Goal: Task Accomplishment & Management: Manage account settings

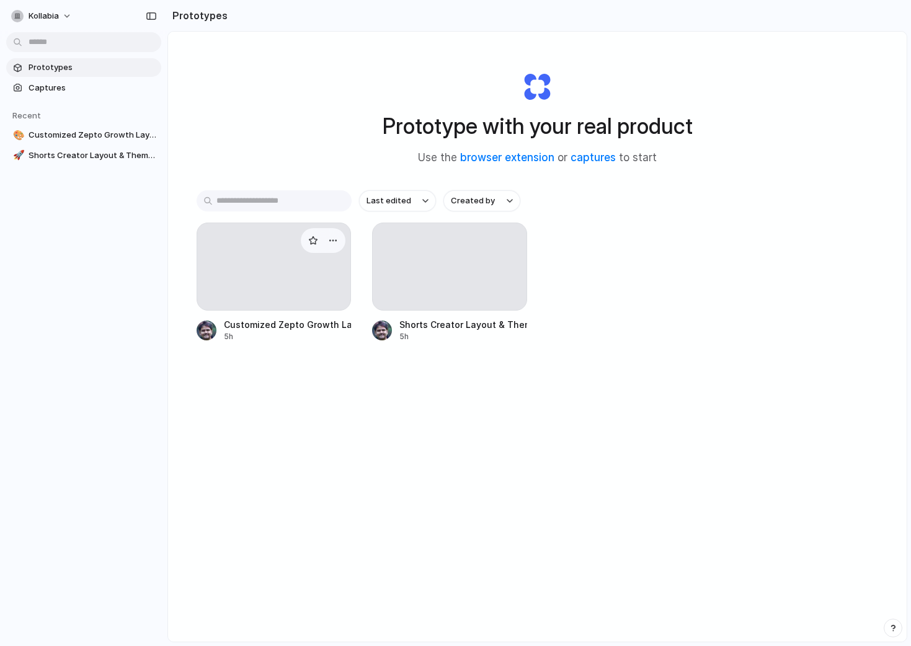
click at [246, 300] on div at bounding box center [274, 267] width 155 height 88
click at [394, 269] on div at bounding box center [449, 267] width 155 height 88
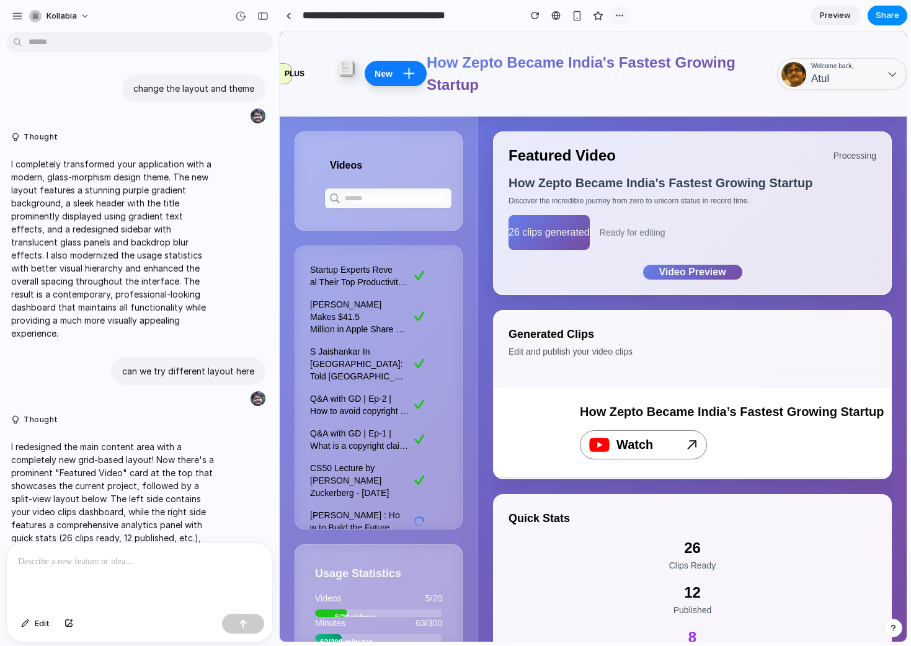
click at [618, 16] on div "button" at bounding box center [620, 16] width 10 height 10
click at [618, 16] on div "Duplicate Delete" at bounding box center [455, 323] width 911 height 646
click at [831, 74] on span "Atul" at bounding box center [832, 79] width 42 height 16
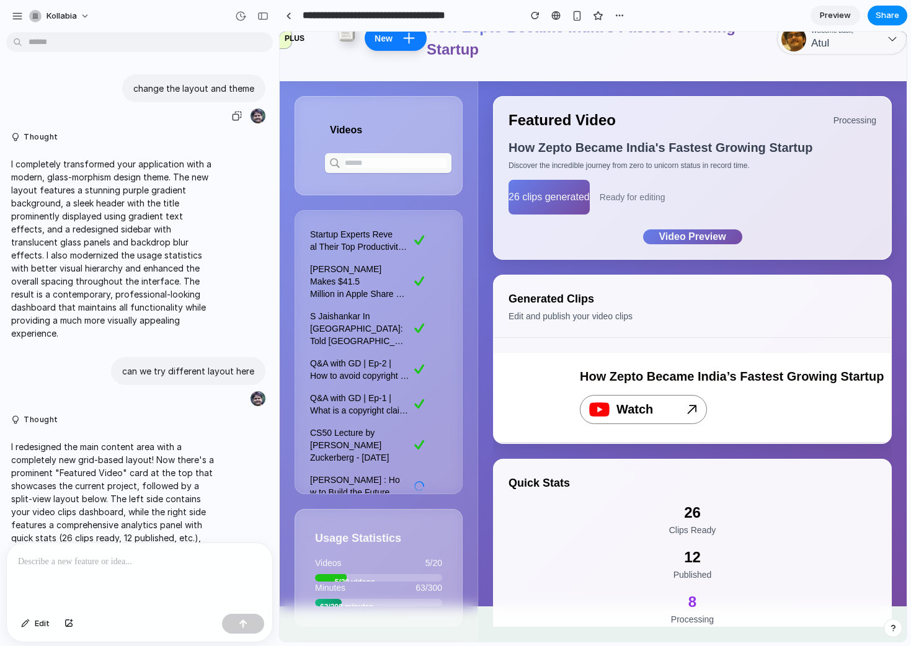
click at [176, 92] on p "change the layout and theme" at bounding box center [193, 88] width 121 height 13
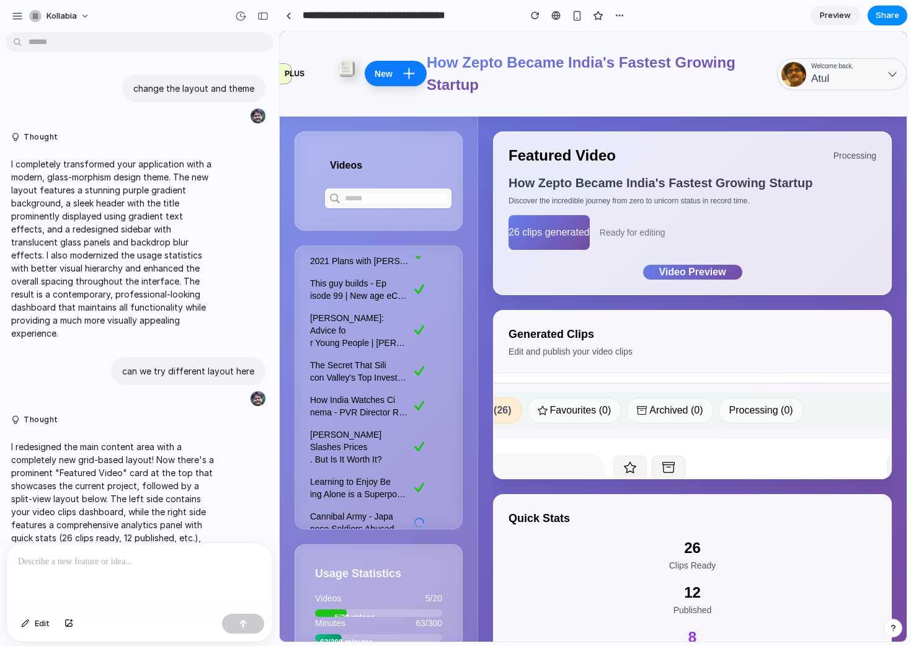
scroll to position [0, 0]
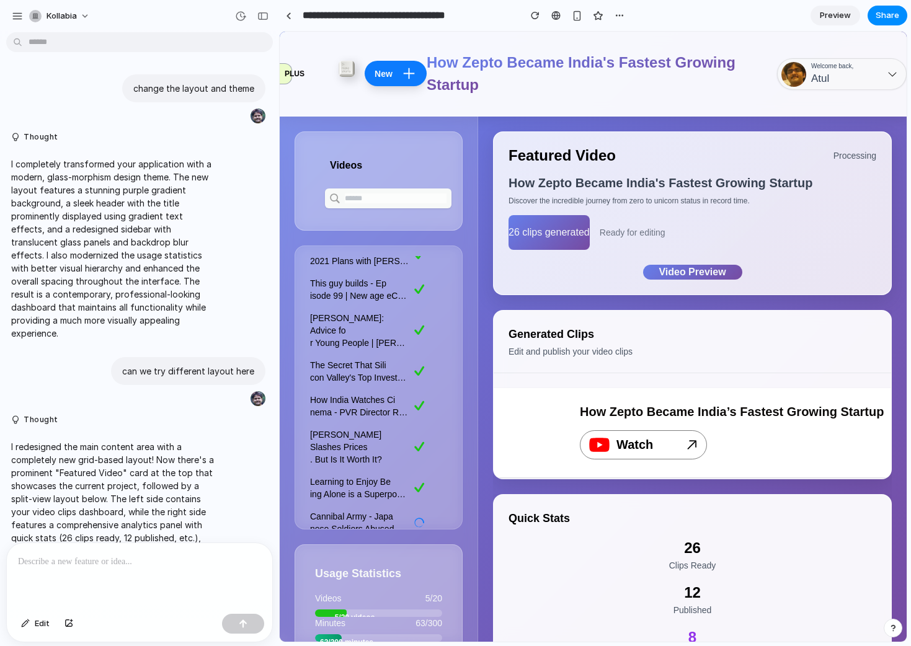
click at [389, 195] on input "text" at bounding box center [396, 198] width 102 height 10
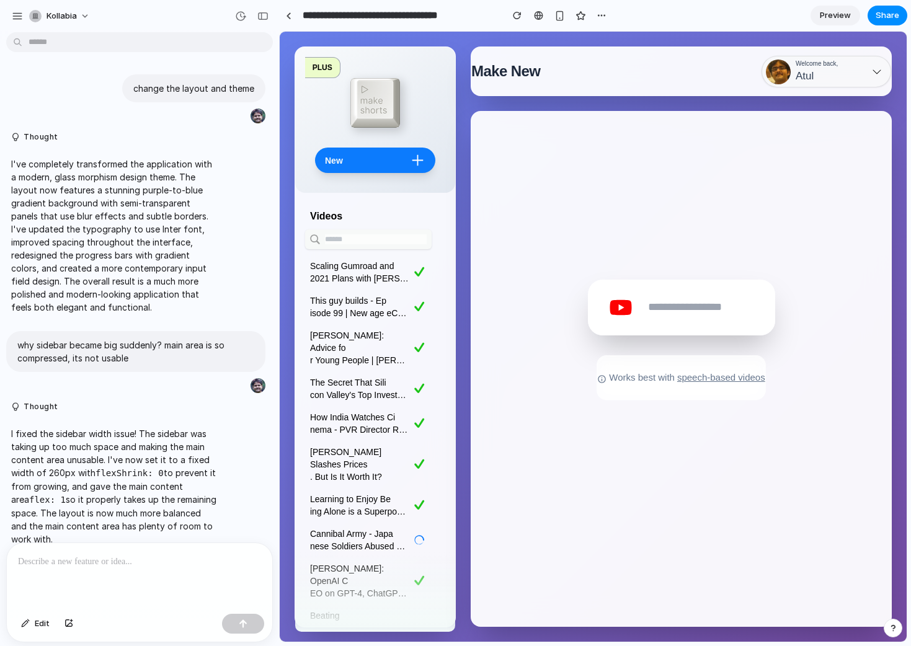
click at [129, 184] on p "I've completely transformed the application with a modern, glass morphism desig…" at bounding box center [114, 236] width 207 height 156
click at [141, 345] on p "why sidebar became big suddenly? main area is so compressed, its not usable" at bounding box center [135, 352] width 237 height 26
click at [143, 226] on p "I've completely transformed the application with a modern, glass morphism desig…" at bounding box center [114, 236] width 207 height 156
click at [256, 118] on div at bounding box center [258, 116] width 15 height 15
click at [603, 11] on div "button" at bounding box center [602, 16] width 10 height 10
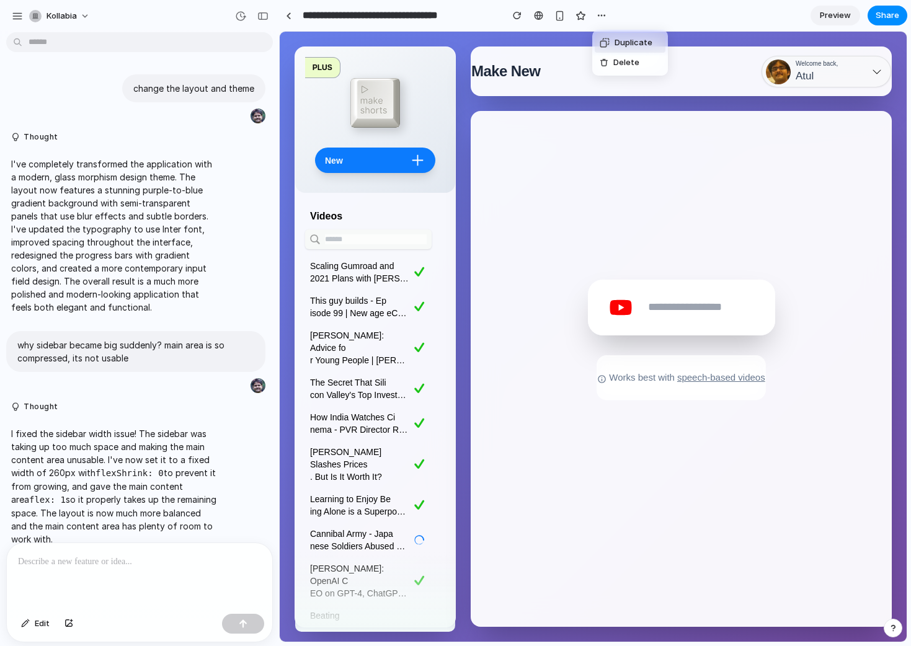
click at [300, 19] on div "Duplicate Delete" at bounding box center [455, 323] width 911 height 646
click at [240, 16] on div "button" at bounding box center [240, 16] width 11 height 11
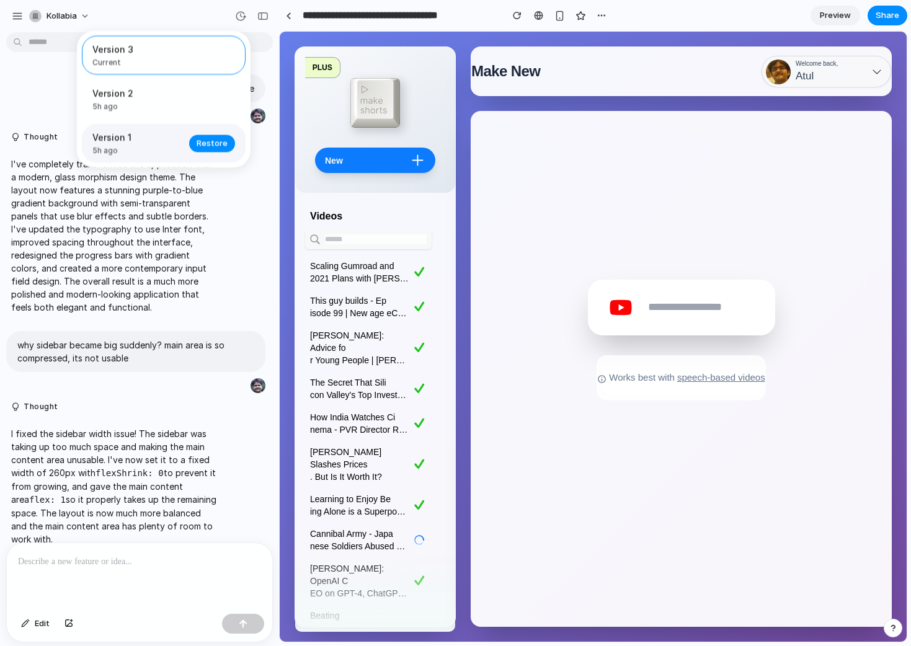
click at [148, 148] on span "5h ago" at bounding box center [136, 150] width 89 height 11
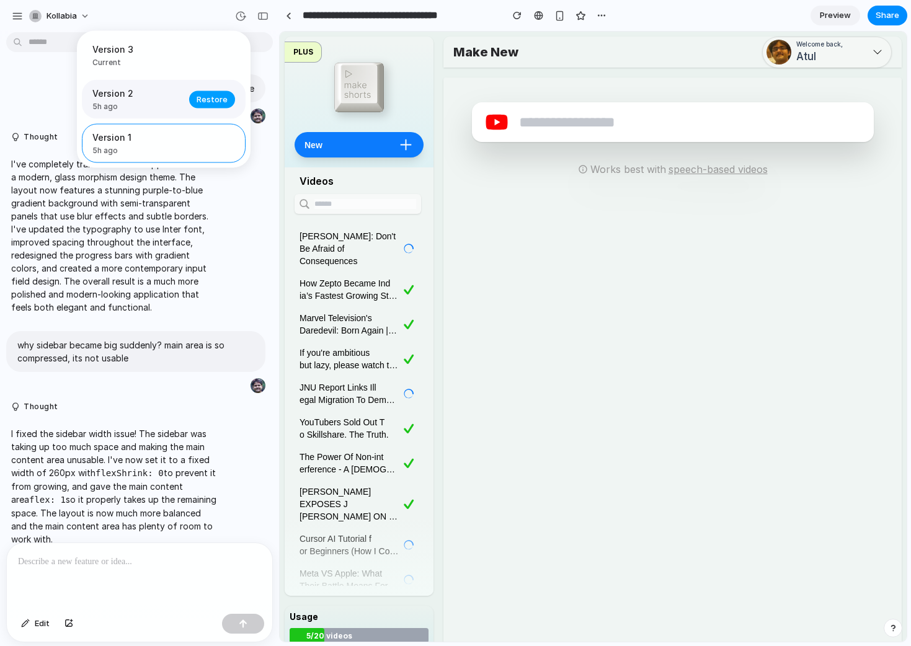
click at [212, 103] on span "Restore" at bounding box center [212, 99] width 31 height 12
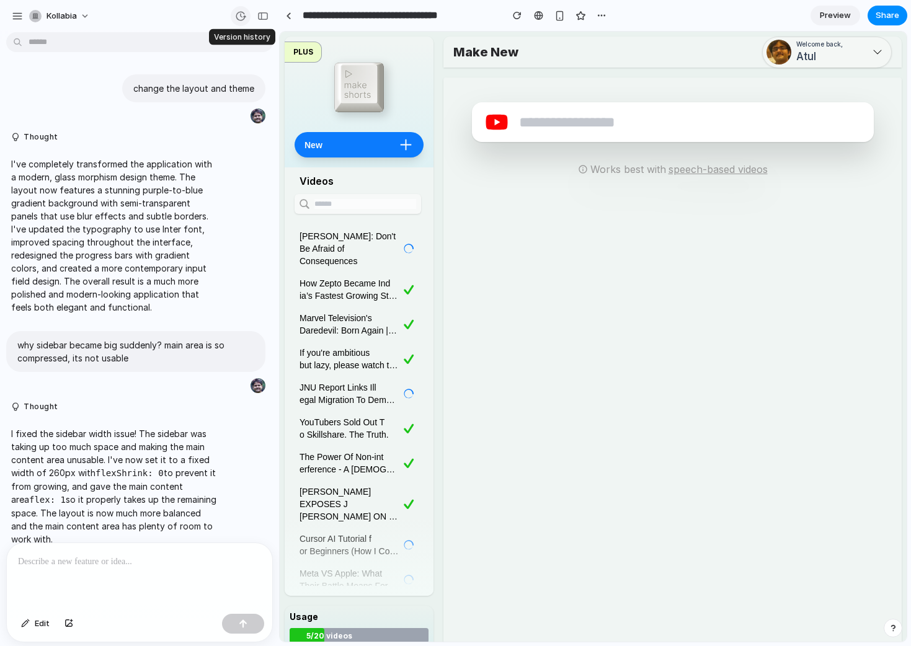
click at [241, 16] on div "button" at bounding box center [240, 16] width 11 height 11
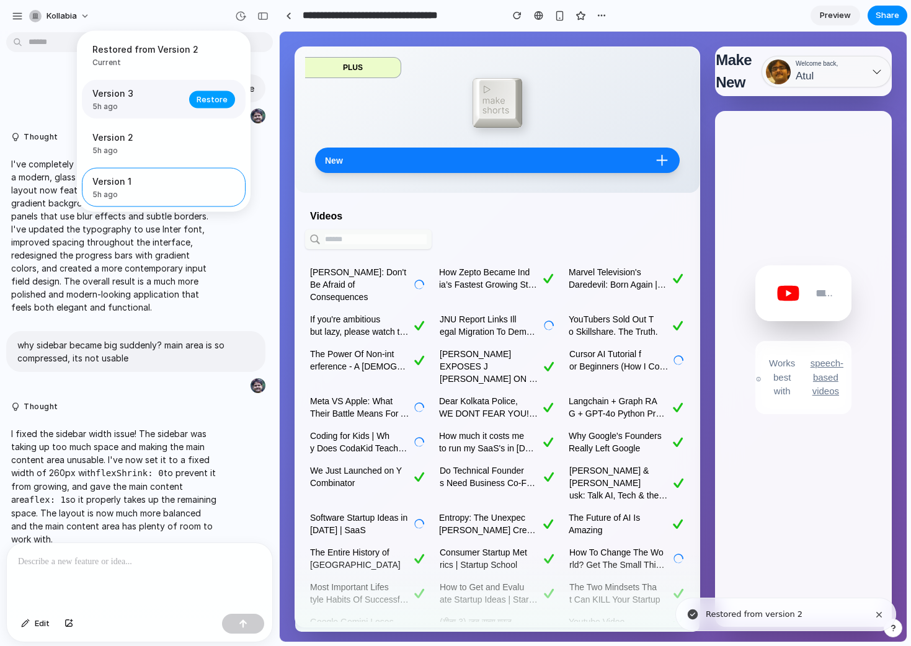
scroll to position [15, 0]
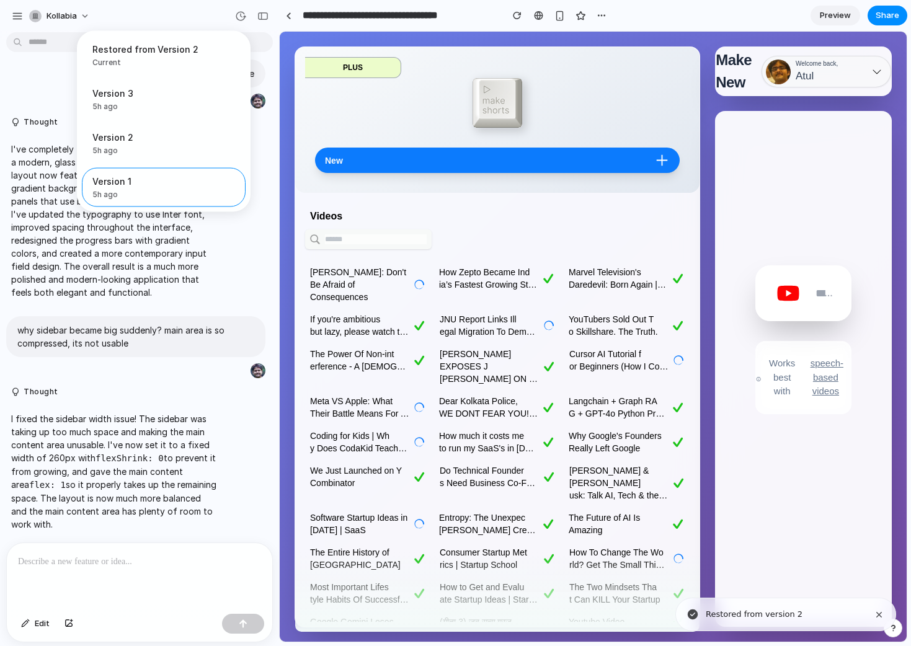
drag, startPoint x: 215, startPoint y: 99, endPoint x: 172, endPoint y: 284, distance: 189.6
click at [172, 284] on div "Restored from Version 2 Current Version 3 5h ago Restore Version 2 5h ago Resto…" at bounding box center [455, 323] width 911 height 646
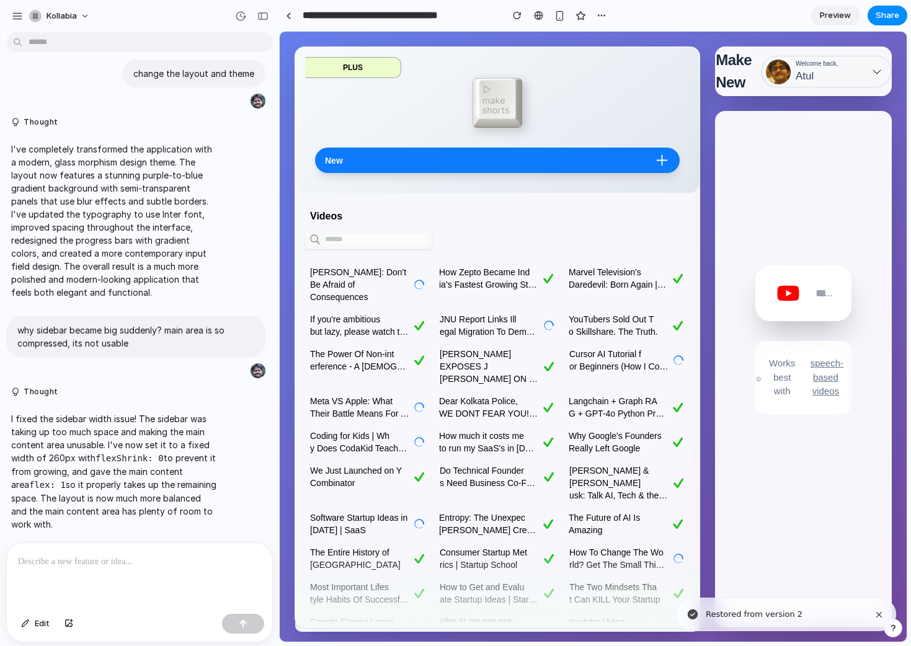
click at [172, 284] on div "Restored from Version 2 Current Version 3 5h ago Restore Version 2 5h ago Resto…" at bounding box center [455, 323] width 911 height 646
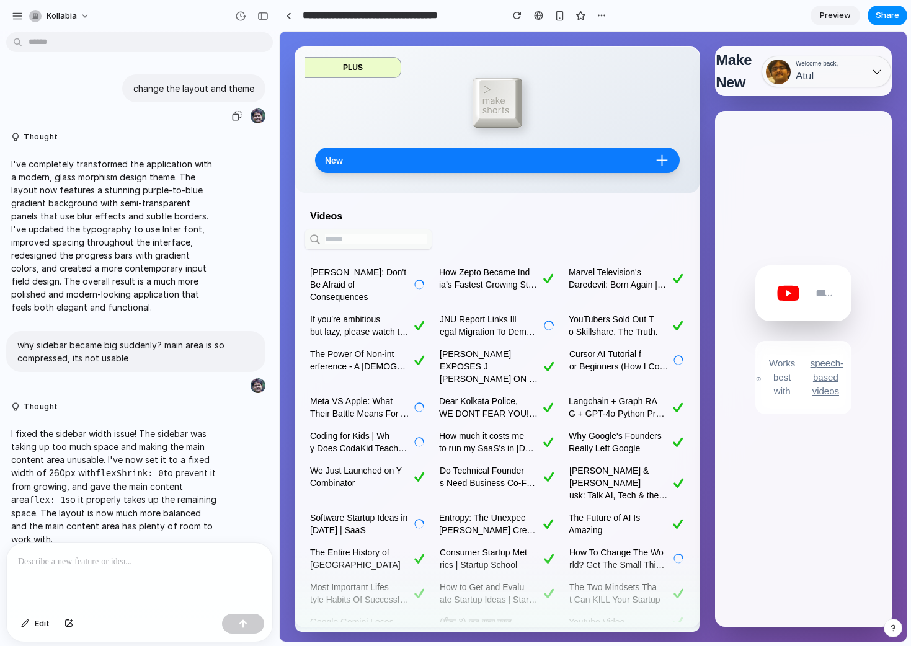
click at [184, 86] on p "change the layout and theme" at bounding box center [193, 88] width 121 height 13
copy div "change the layout and theme"
click at [238, 16] on div "button" at bounding box center [240, 16] width 11 height 11
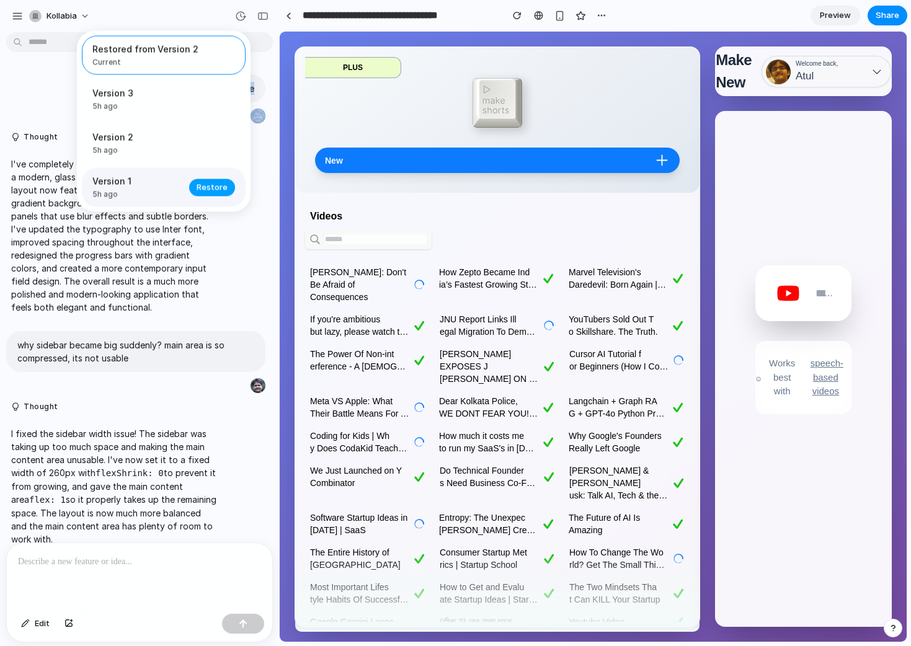
click at [213, 190] on span "Restore" at bounding box center [212, 187] width 31 height 12
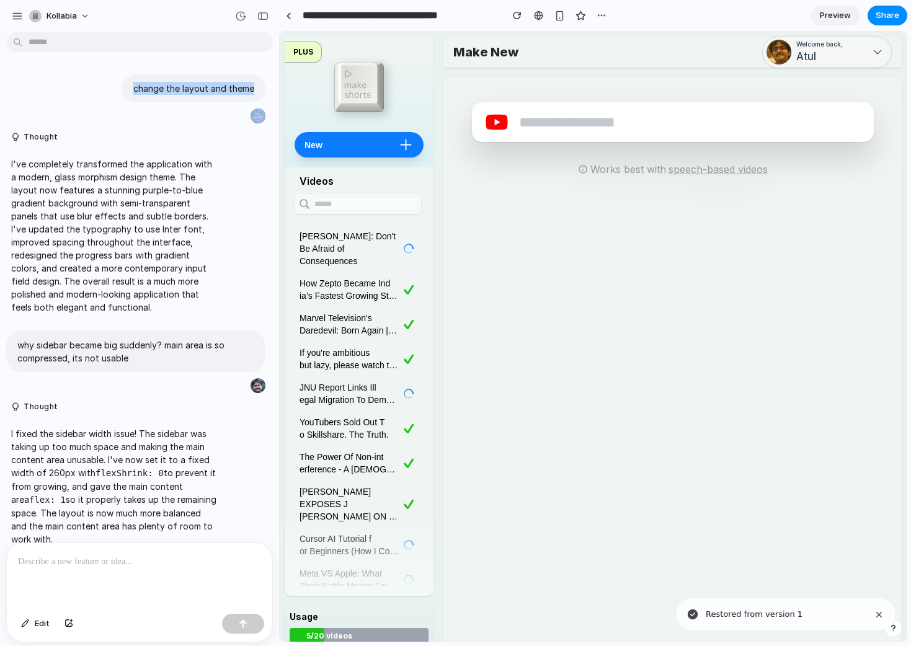
scroll to position [15, 0]
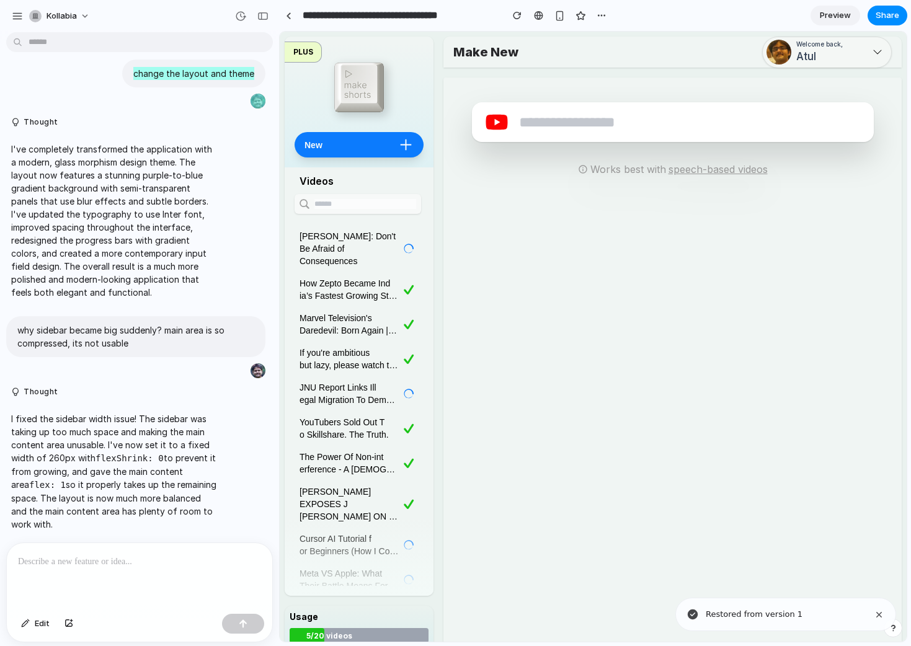
click at [517, 304] on div "Works best with speech-based videos Podcasts Interviews Educational Music" at bounding box center [672, 367] width 458 height 578
